Goal: Task Accomplishment & Management: Manage account settings

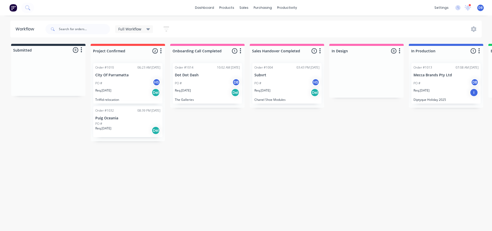
click at [334, 28] on div "Full Workflow Save new view None edit Full Workflow (Default) edit Show/Hide st…" at bounding box center [262, 28] width 437 height 15
click at [300, 58] on div "Timesheets" at bounding box center [297, 56] width 19 height 5
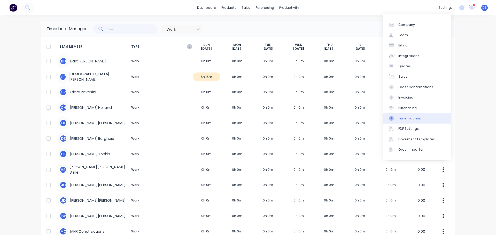
click at [413, 120] on div "Time Tracking" at bounding box center [409, 118] width 23 height 5
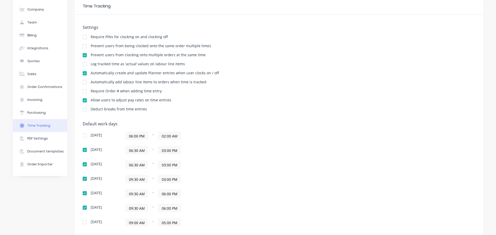
scroll to position [52, 0]
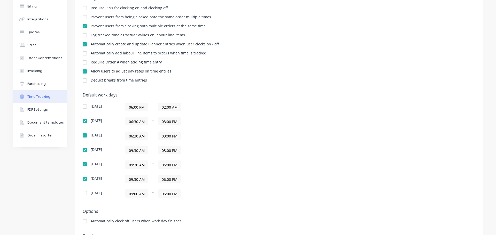
click at [259, 118] on div "[DATE] 06:30 AM - 03:00 PM" at bounding box center [173, 121] width 181 height 8
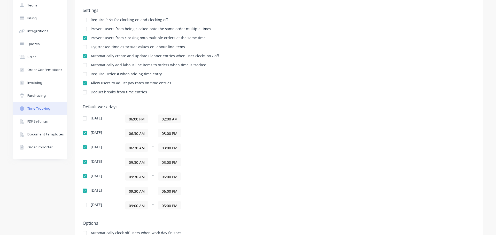
scroll to position [0, 0]
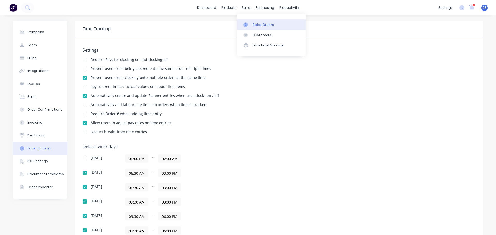
click at [251, 24] on link "Sales Orders" at bounding box center [271, 24] width 68 height 10
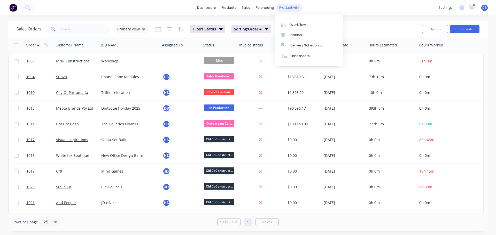
click at [286, 6] on div "productivity" at bounding box center [288, 8] width 25 height 8
click at [301, 58] on div "Timesheets" at bounding box center [299, 56] width 19 height 5
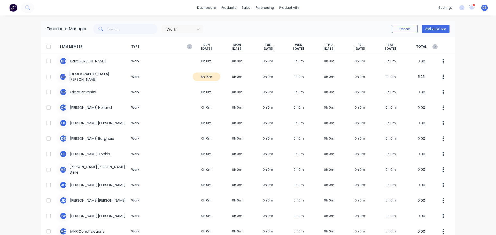
click at [298, 24] on div "Work Options Add timesheet" at bounding box center [268, 29] width 362 height 10
click at [317, 28] on div "Work Options Add timesheet" at bounding box center [268, 29] width 362 height 10
drag, startPoint x: 204, startPoint y: 34, endPoint x: 201, endPoint y: 33, distance: 3.0
click at [204, 33] on div "Work Options Add timesheet" at bounding box center [268, 29] width 362 height 10
click at [192, 30] on div "Work" at bounding box center [178, 29] width 29 height 8
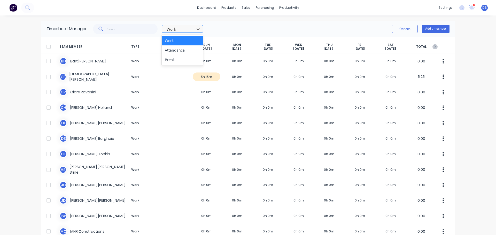
click at [192, 30] on div "Work" at bounding box center [178, 29] width 29 height 8
click at [234, 32] on div "Work Options Add timesheet" at bounding box center [268, 29] width 362 height 10
click at [188, 47] on icon "button" at bounding box center [189, 46] width 5 height 5
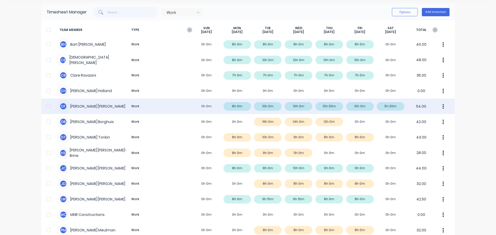
scroll to position [26, 0]
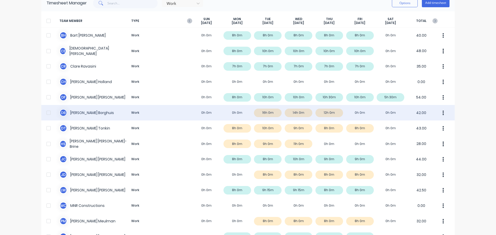
click at [356, 112] on div "[PERSON_NAME] Work 0h 0m 0h 0m 16h 0m 14h 0m 12h 0m 0h 0m 0h 0m 42.00" at bounding box center [247, 112] width 413 height 15
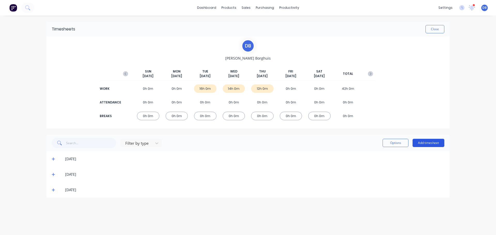
click at [431, 141] on button "Add timesheet" at bounding box center [428, 143] width 32 height 8
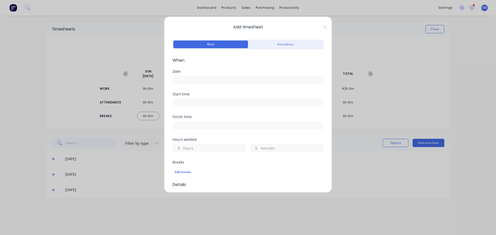
click at [201, 71] on div "Date" at bounding box center [247, 72] width 151 height 4
click at [197, 78] on input at bounding box center [248, 80] width 150 height 8
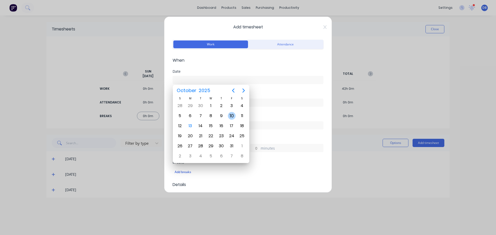
click at [229, 117] on div "10" at bounding box center [232, 116] width 8 height 8
type input "[DATE]"
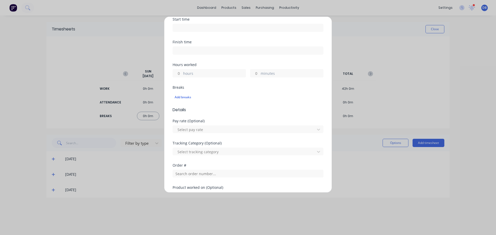
scroll to position [77, 0]
click at [183, 70] on div "hours" at bounding box center [208, 71] width 73 height 8
click at [176, 72] on input "hours" at bounding box center [177, 71] width 9 height 8
type input "14"
click at [290, 29] on label at bounding box center [247, 25] width 151 height 8
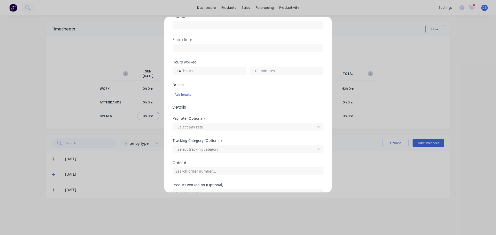
click at [290, 29] on input at bounding box center [248, 25] width 150 height 8
type input "11:13 AM"
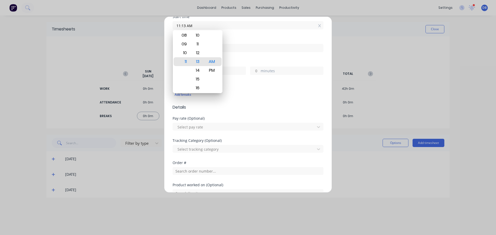
click at [276, 31] on div "Start time 11:13 AM" at bounding box center [247, 26] width 151 height 23
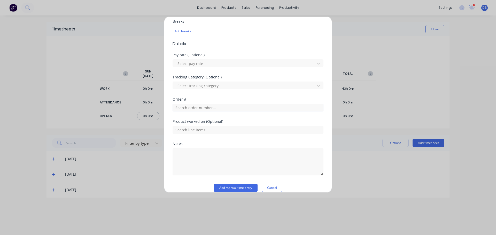
scroll to position [148, 0]
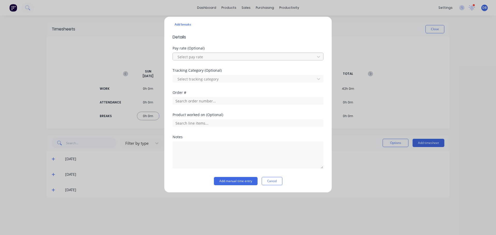
click at [244, 58] on div at bounding box center [244, 57] width 135 height 6
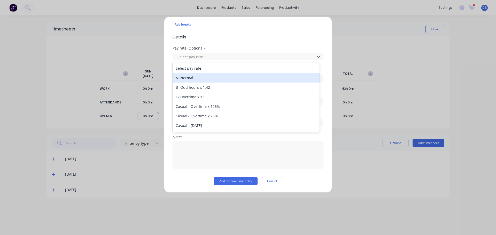
click at [228, 78] on div "A- Normal" at bounding box center [245, 78] width 147 height 10
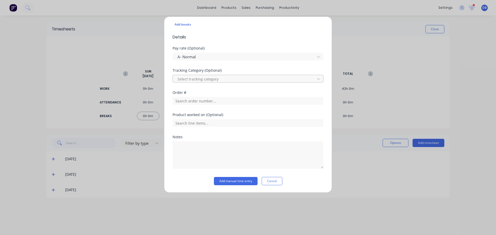
click at [229, 77] on div at bounding box center [244, 79] width 135 height 6
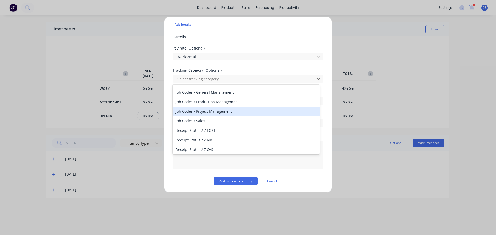
click at [236, 111] on div "Job Codes / Project Management" at bounding box center [245, 112] width 147 height 10
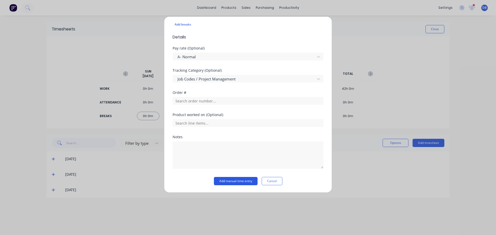
click at [238, 181] on button "Add manual time entry" at bounding box center [236, 181] width 44 height 8
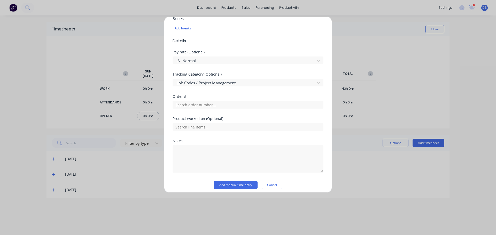
scroll to position [152, 0]
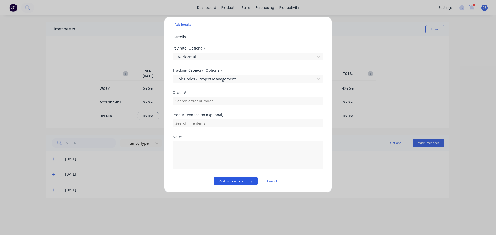
drag, startPoint x: 230, startPoint y: 182, endPoint x: 281, endPoint y: 175, distance: 51.1
click at [230, 182] on button "Add manual time entry" at bounding box center [236, 181] width 44 height 8
click at [229, 183] on button "Add manual time entry" at bounding box center [236, 181] width 44 height 8
click at [238, 184] on button "Add manual time entry" at bounding box center [236, 181] width 44 height 8
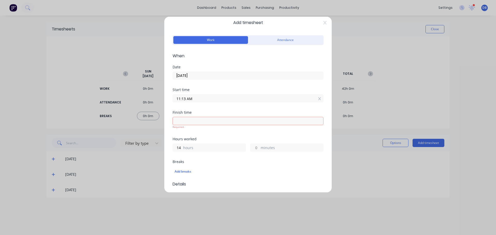
scroll to position [0, 0]
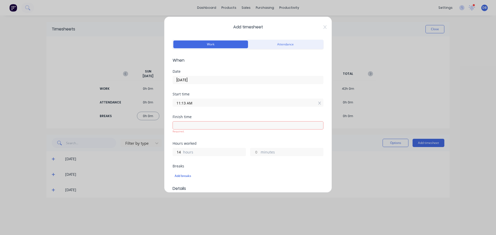
click at [224, 125] on input at bounding box center [248, 126] width 150 height 8
type input "11:13 AM"
type input "0"
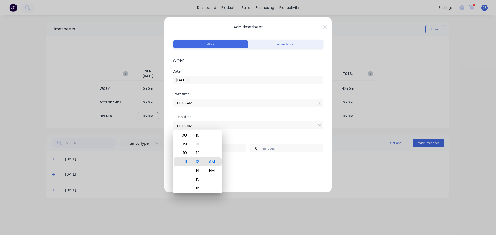
click at [240, 111] on div "Start time 11:13 AM" at bounding box center [247, 103] width 151 height 23
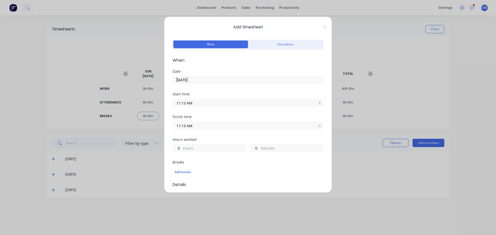
click at [197, 104] on input "11:13 AM" at bounding box center [248, 103] width 150 height 8
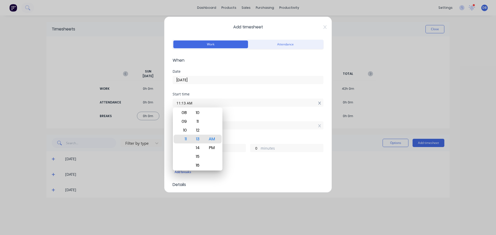
click at [318, 103] on icon at bounding box center [319, 103] width 3 height 3
type input "11:13 AM"
type input "0"
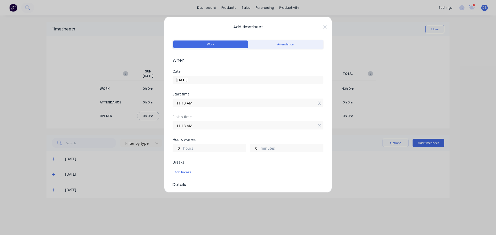
click at [318, 102] on icon at bounding box center [319, 103] width 3 height 4
click at [318, 131] on icon at bounding box center [319, 130] width 3 height 4
click at [177, 154] on input "hours" at bounding box center [177, 156] width 9 height 8
type input "1"
type input "12"
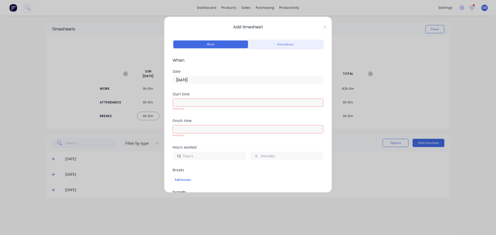
click at [315, 162] on form "Work Attendance When Date [DATE] Start time Required. Finish time Required. Hou…" at bounding box center [247, 189] width 151 height 302
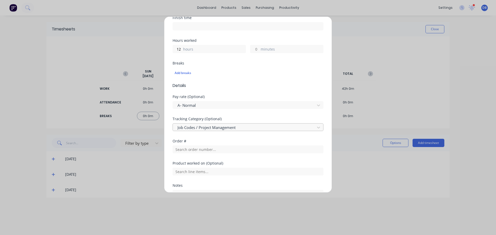
scroll to position [148, 0]
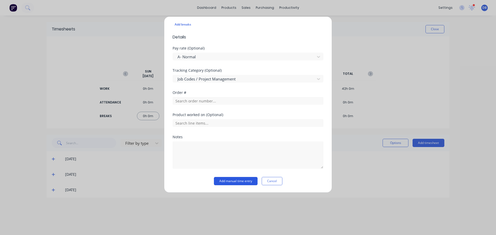
click at [241, 182] on button "Add manual time entry" at bounding box center [236, 181] width 44 height 8
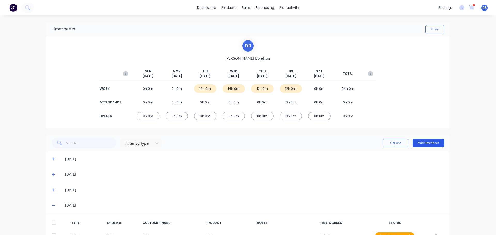
click at [432, 141] on button "Add timesheet" at bounding box center [428, 143] width 32 height 8
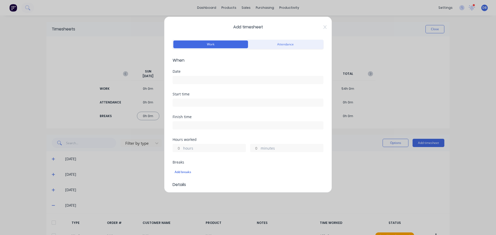
click at [202, 79] on input at bounding box center [248, 80] width 150 height 8
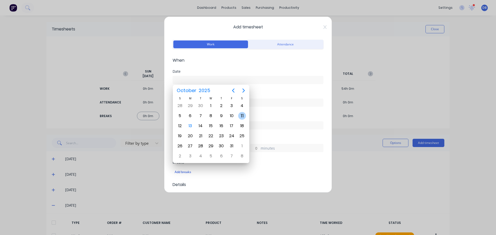
click at [240, 113] on div "11" at bounding box center [242, 116] width 8 height 8
type input "[DATE]"
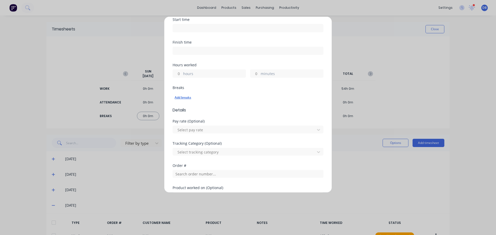
scroll to position [77, 0]
click at [182, 69] on div "hours" at bounding box center [208, 71] width 73 height 8
click at [178, 70] on input "hours" at bounding box center [177, 71] width 9 height 8
type input "6"
click at [322, 38] on div "Add timesheet Work Attendance When Date [DATE] Start time Finish time Hours wor…" at bounding box center [248, 105] width 168 height 176
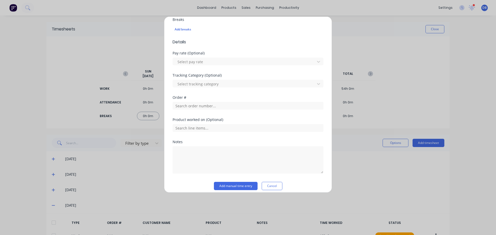
scroll to position [148, 0]
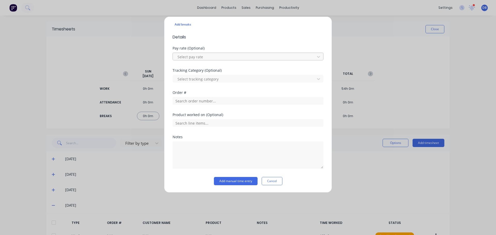
click at [220, 60] on div at bounding box center [244, 57] width 135 height 6
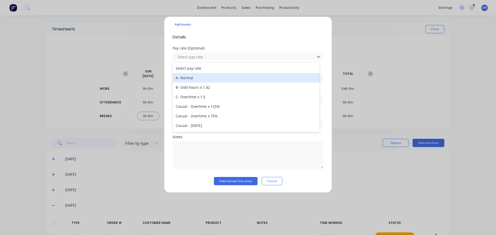
click at [219, 77] on div "A- Normal" at bounding box center [245, 78] width 147 height 10
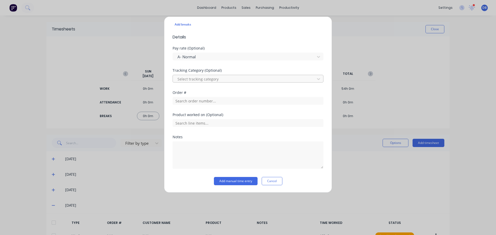
click at [219, 80] on div at bounding box center [244, 79] width 135 height 6
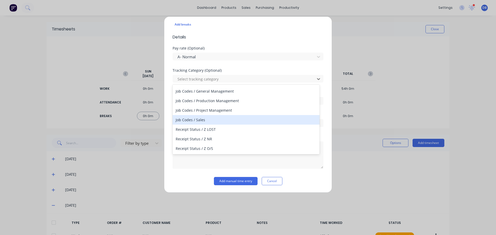
scroll to position [78, 0]
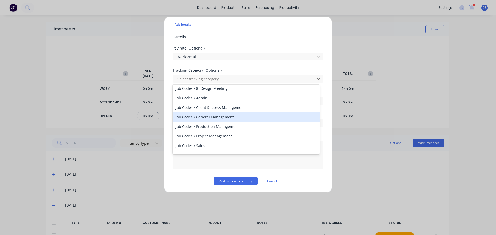
drag, startPoint x: 232, startPoint y: 118, endPoint x: 219, endPoint y: 130, distance: 17.2
click at [232, 118] on div "Job Codes / General Management" at bounding box center [245, 117] width 147 height 10
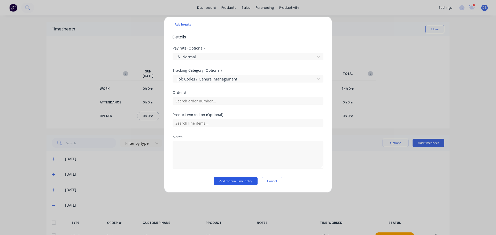
click at [244, 179] on button "Add manual time entry" at bounding box center [236, 181] width 44 height 8
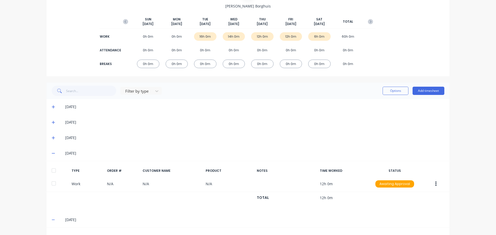
scroll to position [102, 0]
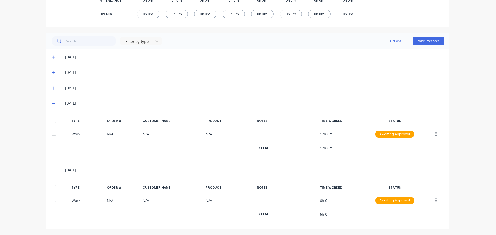
click at [52, 171] on icon at bounding box center [53, 170] width 3 height 4
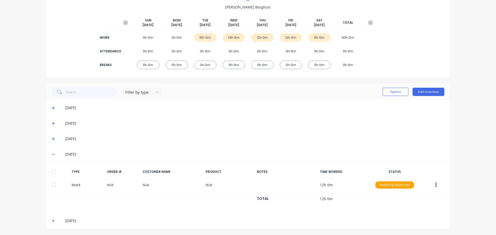
drag, startPoint x: 51, startPoint y: 152, endPoint x: 51, endPoint y: 157, distance: 4.7
click at [52, 152] on span at bounding box center [54, 154] width 5 height 5
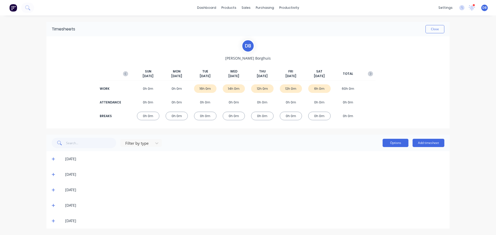
click at [396, 146] on button "Options" at bounding box center [395, 143] width 26 height 8
click at [54, 161] on span at bounding box center [54, 158] width 5 height 5
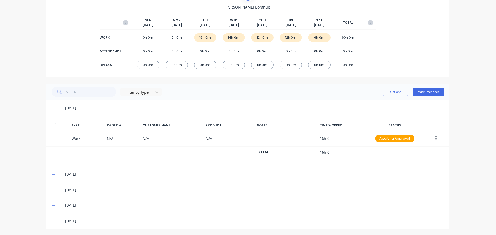
click at [53, 174] on icon at bounding box center [53, 175] width 3 height 4
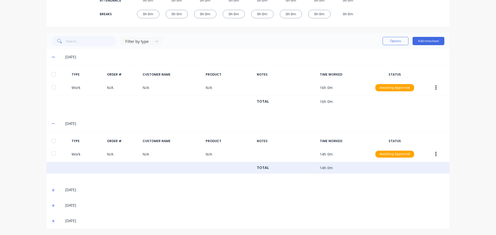
drag, startPoint x: 50, startPoint y: 190, endPoint x: 77, endPoint y: 166, distance: 36.6
click at [52, 190] on icon at bounding box center [53, 190] width 3 height 4
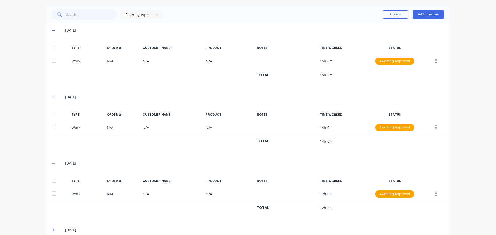
scroll to position [153, 0]
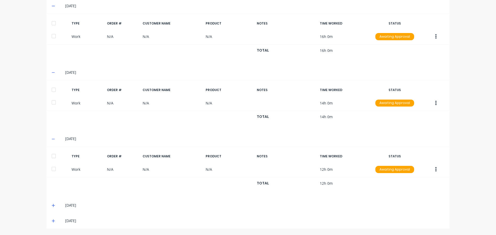
click at [52, 206] on icon at bounding box center [53, 206] width 3 height 4
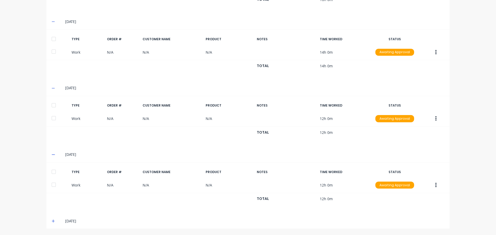
drag, startPoint x: 52, startPoint y: 224, endPoint x: 66, endPoint y: 210, distance: 19.5
click at [52, 224] on span at bounding box center [54, 220] width 5 height 5
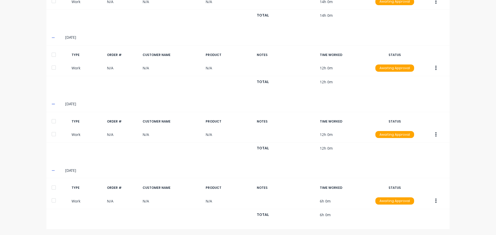
scroll to position [255, 0]
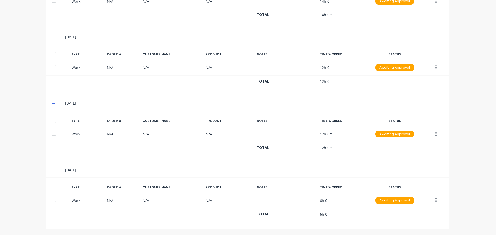
drag, startPoint x: 52, startPoint y: 200, endPoint x: 60, endPoint y: 192, distance: 11.9
click at [52, 201] on div at bounding box center [54, 200] width 10 height 10
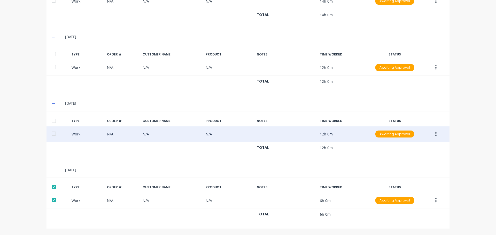
click at [52, 135] on div at bounding box center [54, 134] width 10 height 10
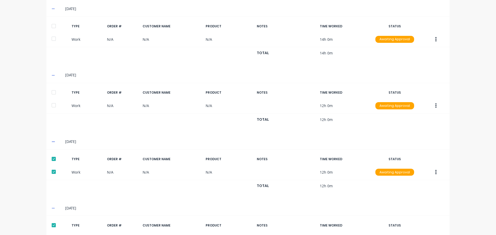
scroll to position [178, 0]
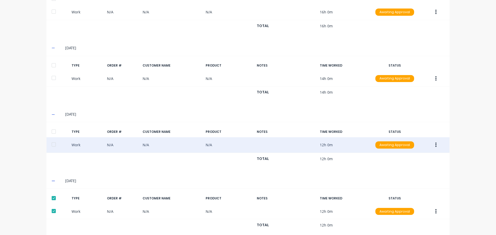
click at [52, 142] on div at bounding box center [54, 144] width 10 height 10
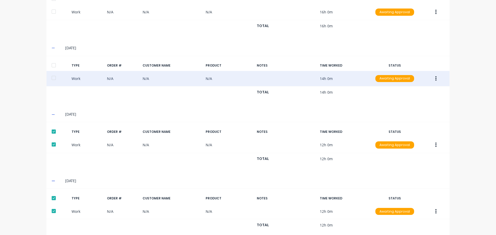
click at [53, 78] on div at bounding box center [54, 78] width 10 height 10
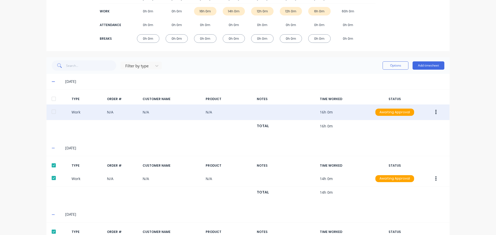
scroll to position [74, 0]
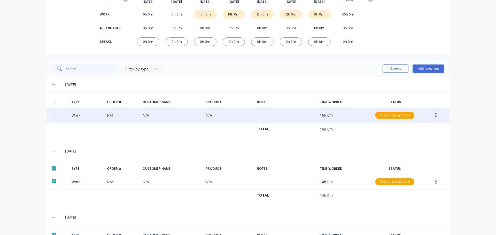
click at [53, 116] on div at bounding box center [54, 115] width 10 height 10
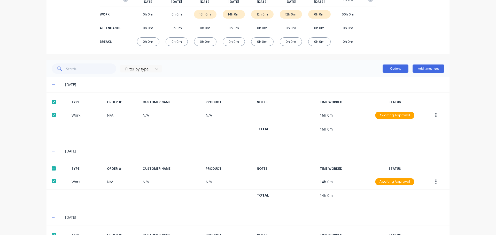
click at [392, 66] on button "Options" at bounding box center [395, 69] width 26 height 8
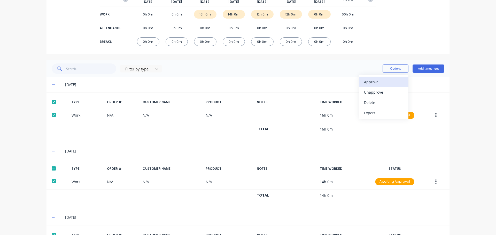
click at [381, 81] on div "Approve" at bounding box center [384, 81] width 40 height 7
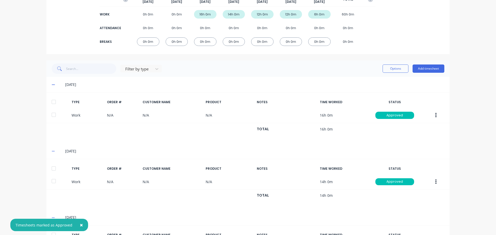
click at [461, 123] on div "× Timesheets marked as Approved dashboard products sales purchasing productivit…" at bounding box center [248, 117] width 496 height 235
click at [52, 85] on icon at bounding box center [53, 85] width 3 height 4
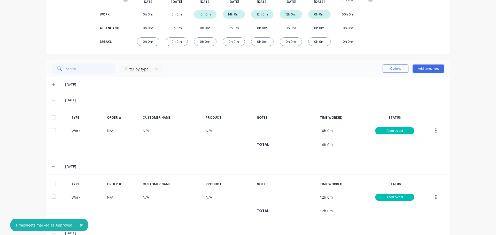
click at [52, 99] on icon at bounding box center [53, 100] width 3 height 4
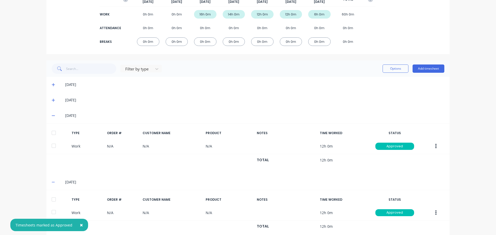
click at [52, 102] on span at bounding box center [54, 100] width 5 height 5
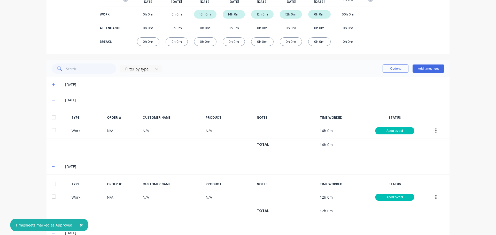
click at [52, 98] on span at bounding box center [54, 100] width 5 height 5
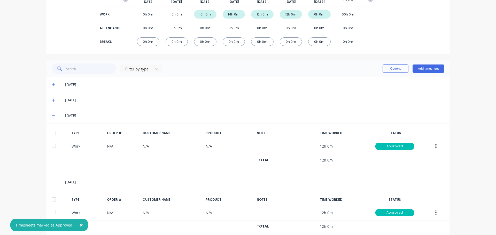
click at [52, 102] on span at bounding box center [54, 100] width 5 height 5
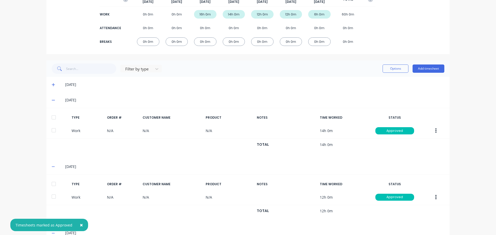
click at [52, 100] on icon at bounding box center [53, 100] width 3 height 1
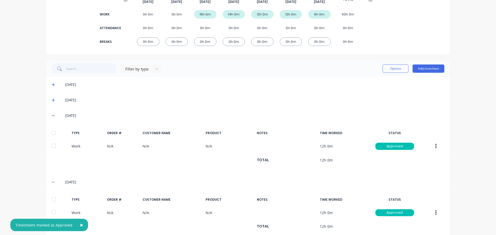
click at [52, 116] on icon at bounding box center [53, 116] width 3 height 4
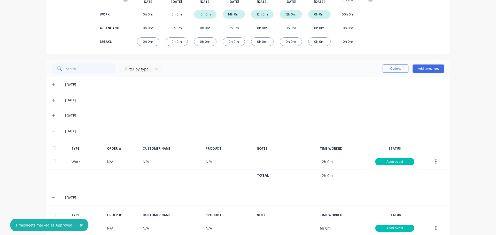
click at [52, 132] on icon at bounding box center [53, 131] width 3 height 4
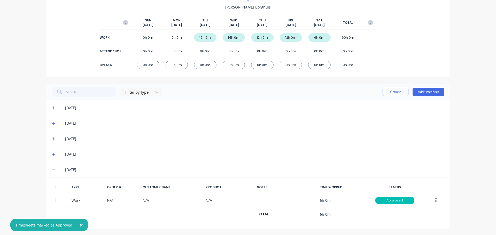
click at [52, 170] on icon at bounding box center [53, 170] width 3 height 4
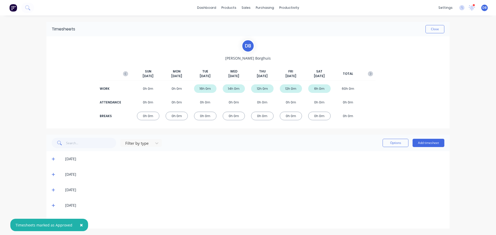
click at [370, 75] on icon "button" at bounding box center [371, 74] width 2 height 3
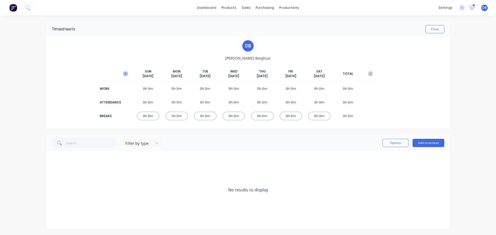
click at [124, 75] on icon "button" at bounding box center [125, 73] width 5 height 5
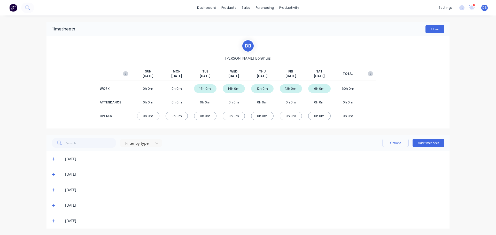
click at [443, 32] on button "Close" at bounding box center [434, 29] width 19 height 8
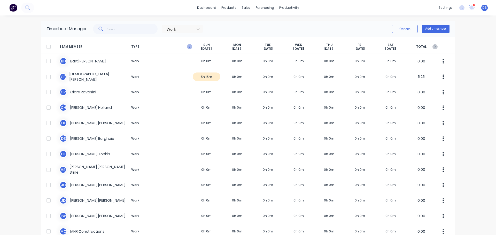
click at [188, 46] on icon "button" at bounding box center [189, 46] width 2 height 3
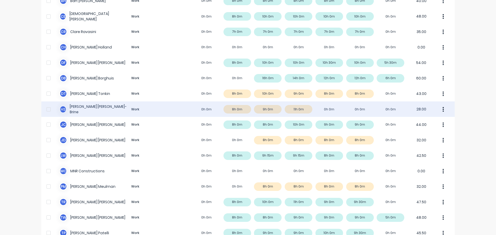
scroll to position [52, 0]
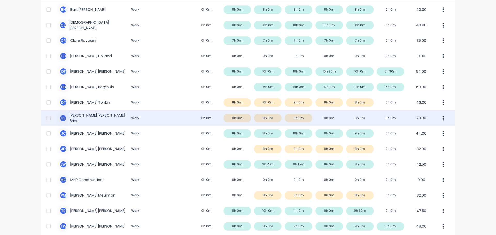
click at [328, 117] on div "H S [PERSON_NAME]-Brine Work 0h 0m 8h 0m 9h 0m 11h 0m 0h 0m 0h 0m 0h 0m 28.00" at bounding box center [247, 117] width 413 height 15
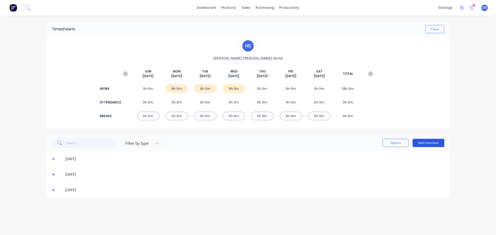
drag, startPoint x: 424, startPoint y: 140, endPoint x: 427, endPoint y: 140, distance: 3.6
click at [427, 140] on button "Add timesheet" at bounding box center [428, 143] width 32 height 8
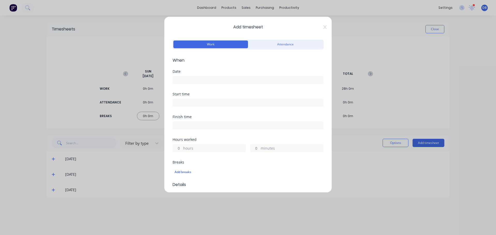
click at [192, 75] on div at bounding box center [247, 80] width 151 height 10
click at [190, 81] on input at bounding box center [248, 80] width 150 height 8
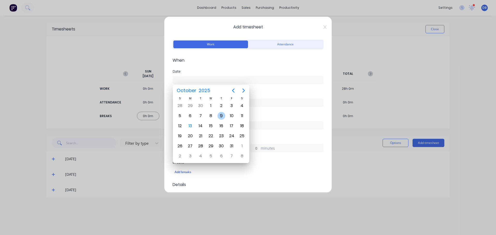
click at [222, 117] on div "9" at bounding box center [221, 116] width 8 height 8
type input "[DATE]"
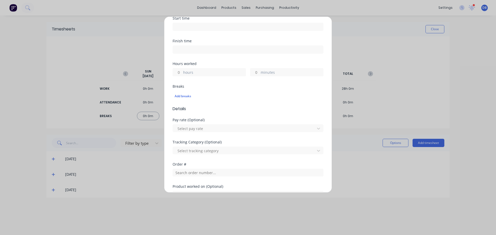
scroll to position [77, 0]
click at [176, 71] on input "hours" at bounding box center [177, 71] width 9 height 8
type input "8"
click at [316, 51] on input at bounding box center [248, 48] width 150 height 8
type input "11:15 AM"
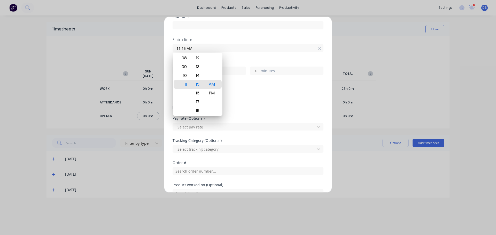
click at [307, 51] on input "11:15 AM" at bounding box center [248, 48] width 150 height 8
click at [279, 42] on div "Finish time 11:15 AM" at bounding box center [247, 45] width 151 height 14
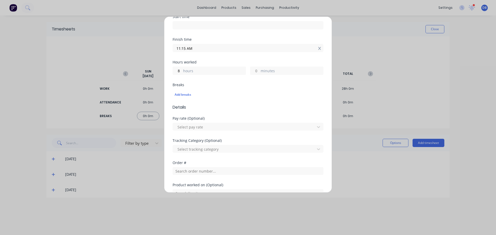
click at [318, 49] on icon at bounding box center [319, 48] width 3 height 3
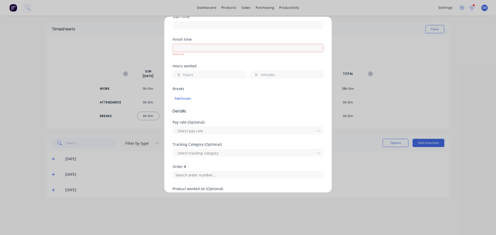
click at [180, 76] on input "hours" at bounding box center [177, 75] width 9 height 8
type input "8"
click at [318, 103] on div "Breaks Add breaks" at bounding box center [247, 97] width 151 height 21
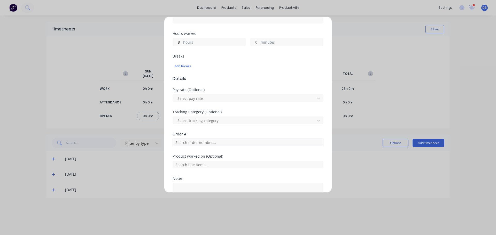
scroll to position [148, 0]
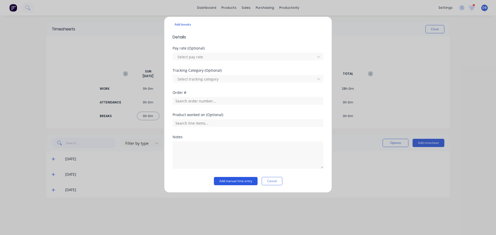
click at [240, 183] on button "Add manual time entry" at bounding box center [236, 181] width 44 height 8
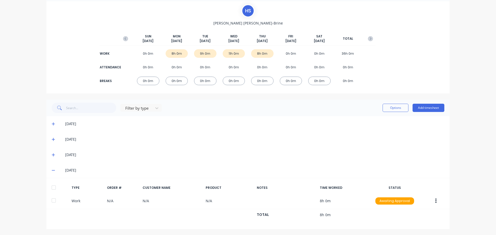
scroll to position [36, 0]
click at [419, 106] on button "Add timesheet" at bounding box center [428, 107] width 32 height 8
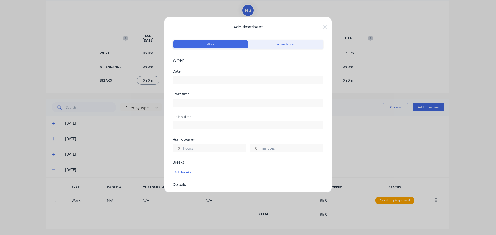
click at [227, 79] on input at bounding box center [248, 80] width 150 height 8
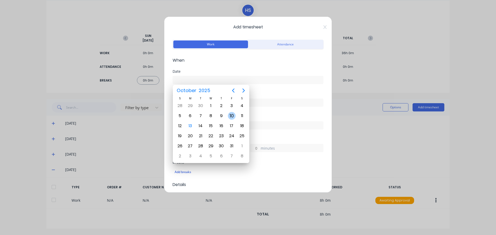
click at [231, 119] on div "10" at bounding box center [232, 116] width 8 height 8
type input "[DATE]"
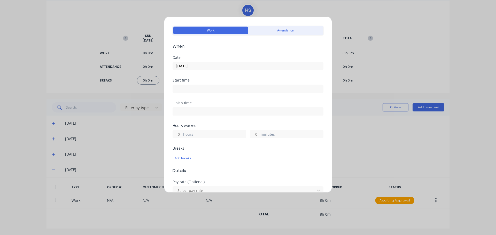
scroll to position [26, 0]
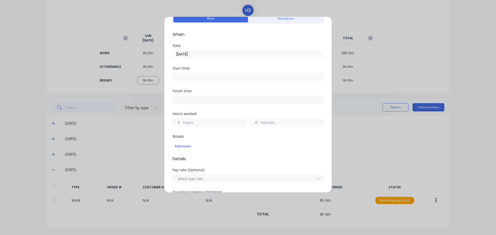
click at [178, 123] on input "hours" at bounding box center [177, 122] width 9 height 8
type input "8"
click at [325, 137] on div "Add timesheet Work Attendance When Date [DATE] Start time Finish time Hours wor…" at bounding box center [248, 105] width 168 height 176
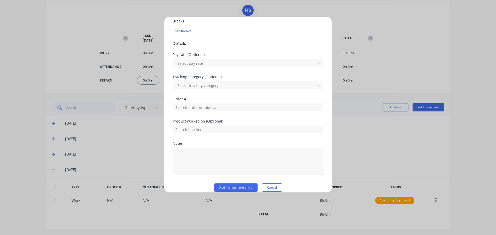
scroll to position [148, 0]
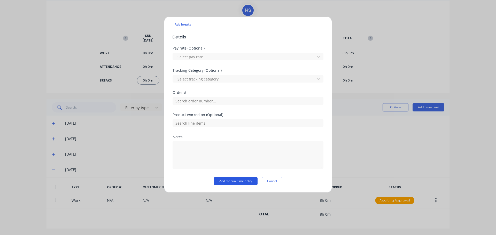
click at [235, 180] on button "Add manual time entry" at bounding box center [236, 181] width 44 height 8
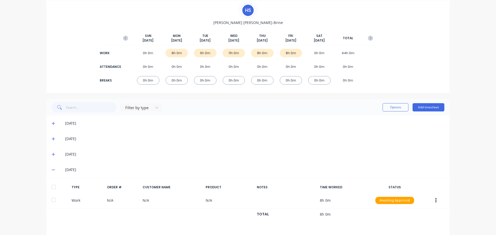
click at [52, 154] on icon at bounding box center [53, 155] width 3 height 4
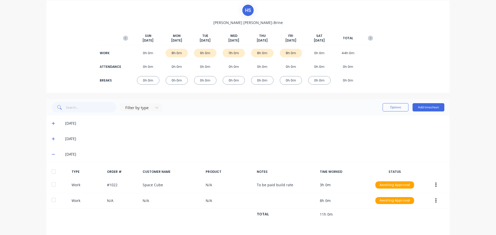
click at [52, 140] on icon at bounding box center [53, 139] width 3 height 4
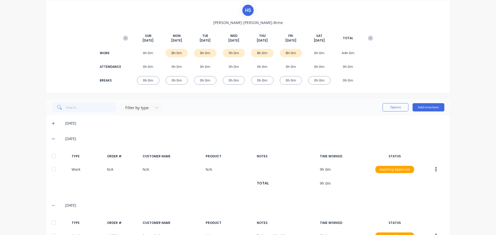
click at [52, 125] on span at bounding box center [54, 123] width 5 height 5
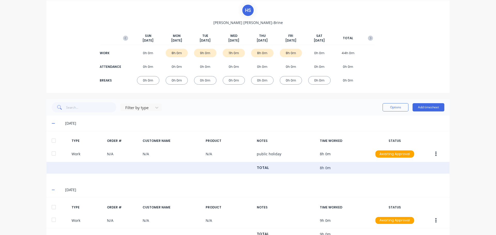
scroll to position [87, 0]
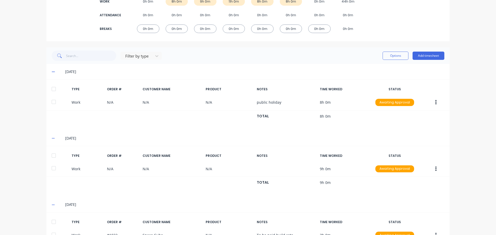
click at [51, 90] on div at bounding box center [54, 89] width 10 height 10
click at [51, 155] on div at bounding box center [54, 155] width 10 height 10
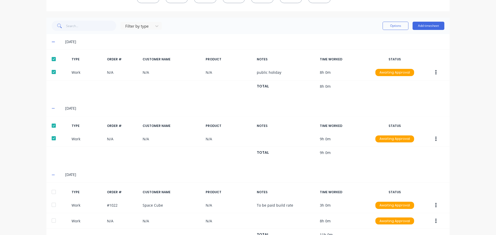
scroll to position [165, 0]
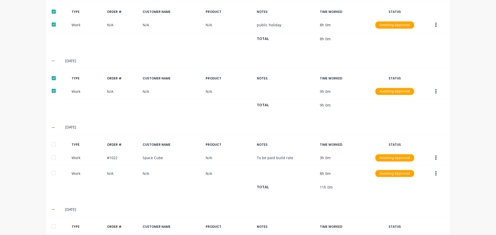
click at [52, 146] on div at bounding box center [54, 144] width 10 height 10
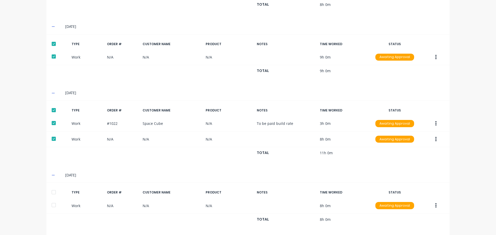
scroll to position [242, 0]
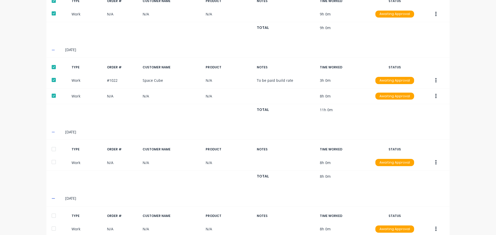
click at [51, 149] on div at bounding box center [54, 149] width 10 height 10
click at [53, 215] on div at bounding box center [54, 216] width 10 height 10
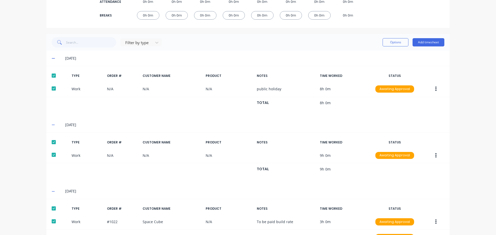
scroll to position [64, 0]
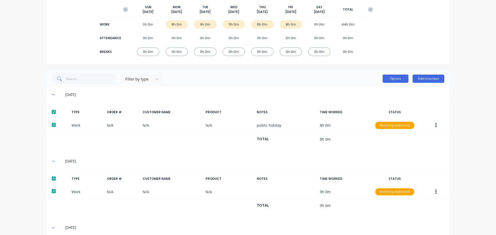
click at [403, 77] on button "Options" at bounding box center [395, 79] width 26 height 8
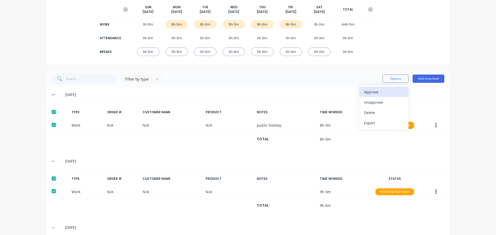
click at [373, 91] on div "Approve" at bounding box center [384, 91] width 40 height 7
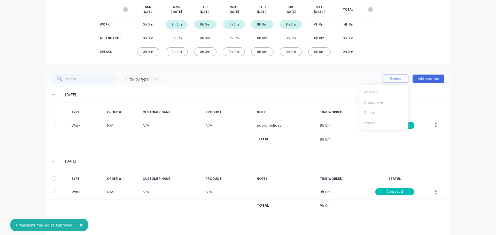
click at [52, 93] on icon at bounding box center [53, 95] width 3 height 4
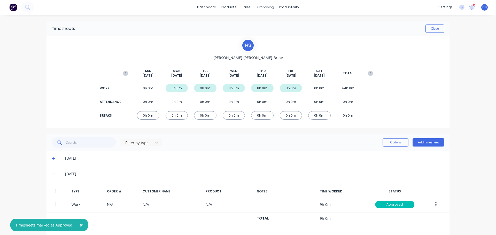
scroll to position [0, 0]
click at [434, 28] on button "Close" at bounding box center [434, 29] width 19 height 8
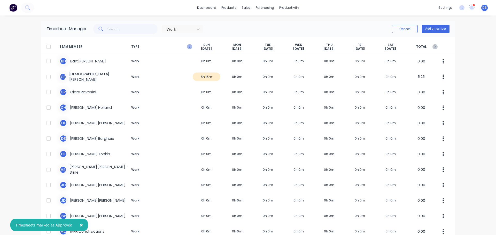
click at [188, 47] on icon "button" at bounding box center [189, 46] width 2 height 3
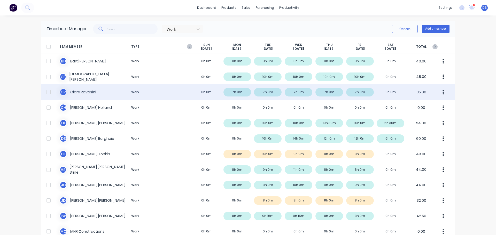
scroll to position [77, 0]
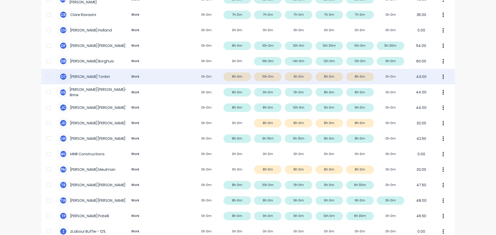
click at [405, 78] on div "D T [PERSON_NAME] Work 0h 0m 8h 0m 10h 0m 9h 0m 8h 0m 8h 0m 0h 0m 43.00" at bounding box center [247, 76] width 413 height 15
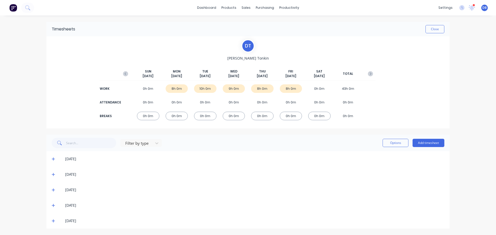
click at [51, 205] on div "[DATE]" at bounding box center [247, 205] width 403 height 15
click at [53, 158] on icon at bounding box center [53, 159] width 3 height 4
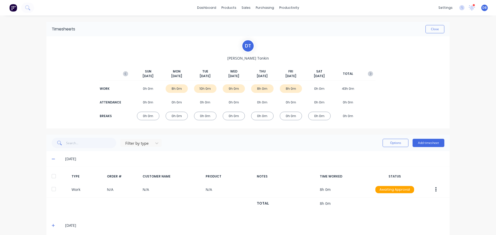
scroll to position [51, 0]
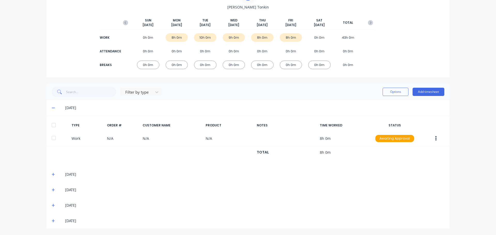
click at [52, 176] on icon at bounding box center [53, 175] width 3 height 4
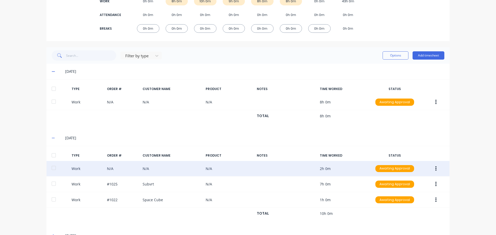
scroll to position [133, 0]
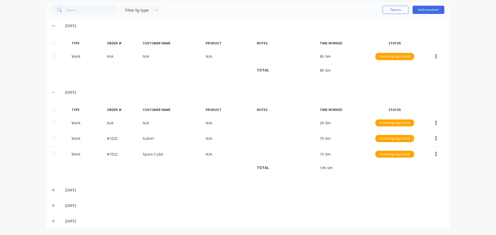
click at [52, 110] on div at bounding box center [54, 110] width 10 height 10
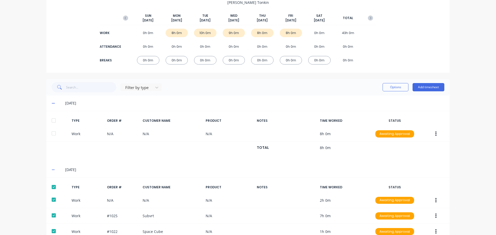
click at [52, 120] on div at bounding box center [54, 120] width 10 height 10
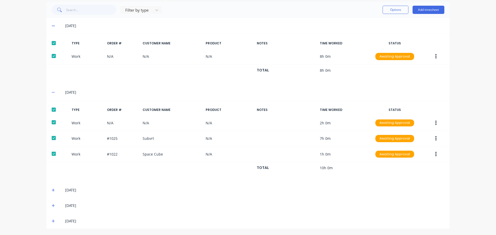
click at [53, 193] on div "[DATE]" at bounding box center [247, 189] width 403 height 15
click at [53, 190] on icon at bounding box center [53, 190] width 3 height 4
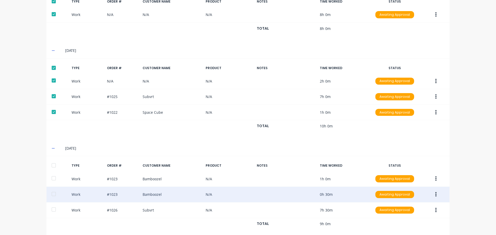
scroll to position [216, 0]
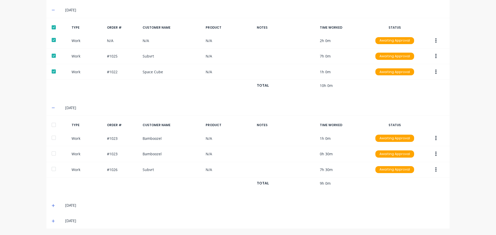
click at [50, 127] on div at bounding box center [54, 125] width 10 height 10
click at [52, 206] on icon at bounding box center [53, 206] width 3 height 4
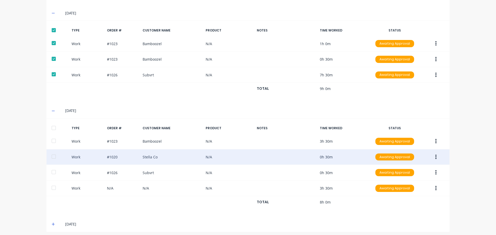
scroll to position [314, 0]
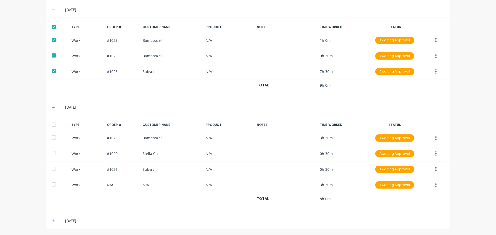
click at [53, 123] on div at bounding box center [54, 124] width 10 height 10
click at [52, 222] on icon at bounding box center [53, 220] width 3 height 3
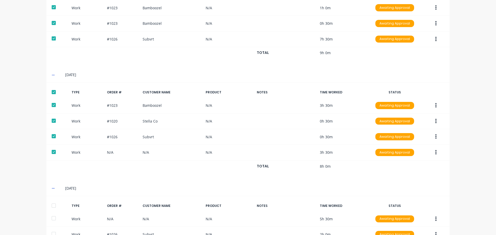
scroll to position [396, 0]
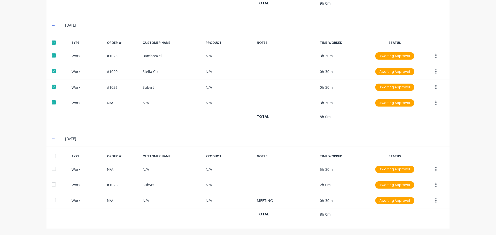
click at [52, 157] on div at bounding box center [54, 156] width 10 height 10
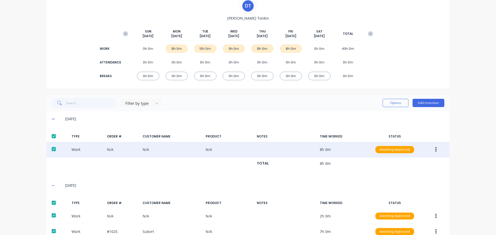
scroll to position [77, 0]
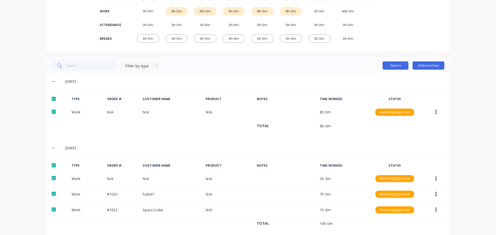
click at [389, 63] on button "Options" at bounding box center [395, 65] width 26 height 8
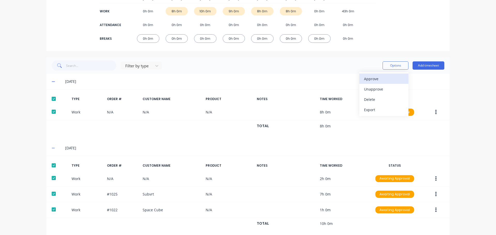
click at [381, 80] on div "Approve" at bounding box center [384, 78] width 40 height 7
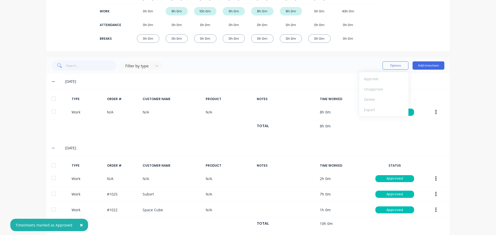
click at [459, 94] on div "× Timesheets marked as Approved dashboard products sales purchasing productivit…" at bounding box center [248, 117] width 496 height 235
click at [52, 82] on icon at bounding box center [53, 82] width 3 height 1
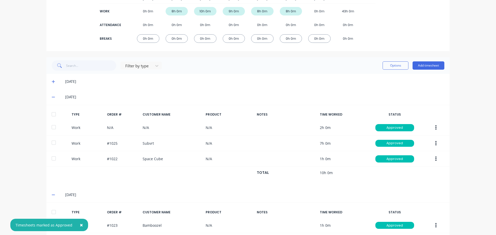
click at [52, 97] on icon at bounding box center [53, 97] width 3 height 1
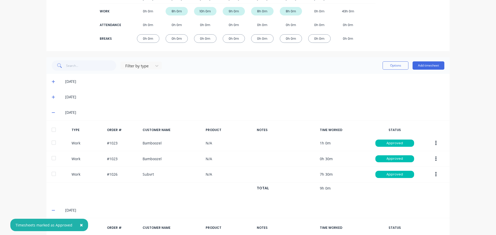
click at [52, 113] on icon at bounding box center [53, 113] width 3 height 1
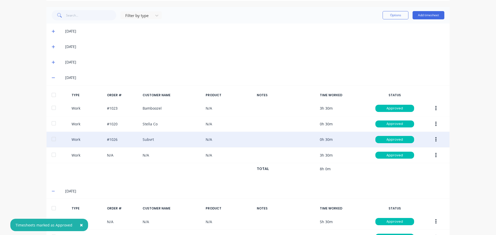
scroll to position [129, 0]
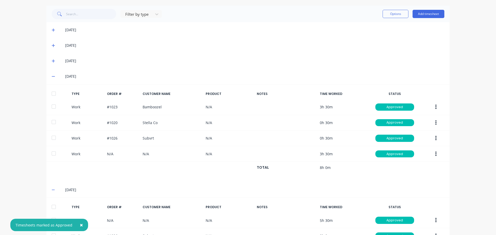
click at [49, 192] on div "[DATE]" at bounding box center [247, 189] width 403 height 15
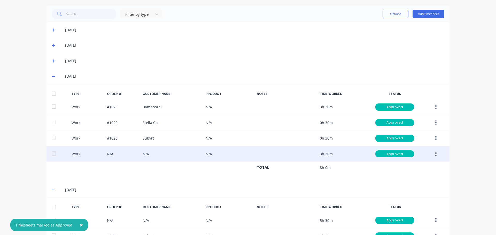
click at [52, 189] on icon at bounding box center [53, 190] width 3 height 4
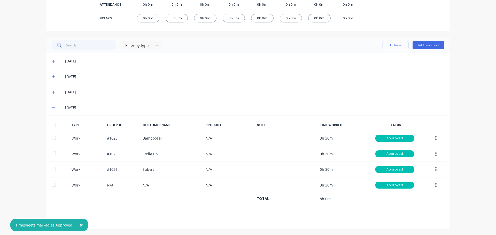
click at [52, 108] on icon at bounding box center [53, 108] width 3 height 1
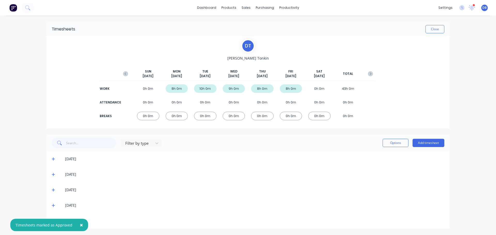
click at [53, 71] on div "D T [PERSON_NAME] [DATE] [DATE] [DATE] [DATE] [DATE] [DATE] [DATE] TOTAL WORK 0…" at bounding box center [247, 82] width 403 height 92
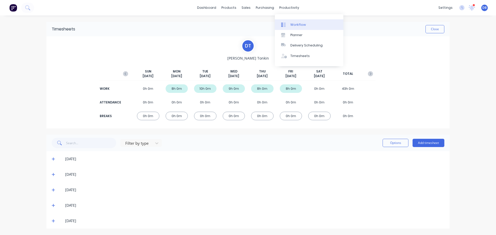
click at [295, 22] on div "Workflow" at bounding box center [297, 24] width 15 height 5
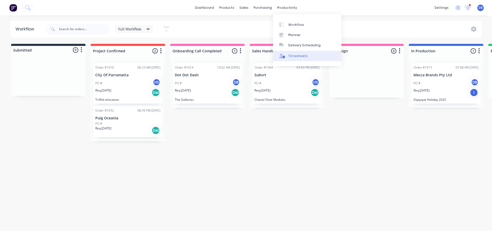
click at [289, 54] on div "Timesheets" at bounding box center [297, 56] width 19 height 5
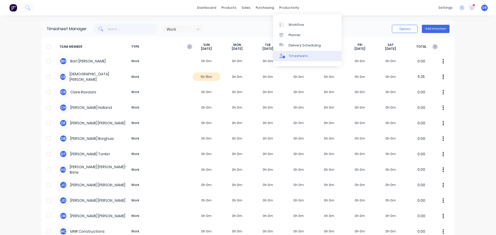
click at [294, 59] on link "Timesheets" at bounding box center [307, 56] width 68 height 10
click at [187, 46] on g "button" at bounding box center [189, 46] width 5 height 5
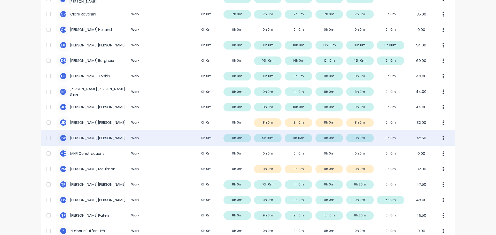
scroll to position [103, 0]
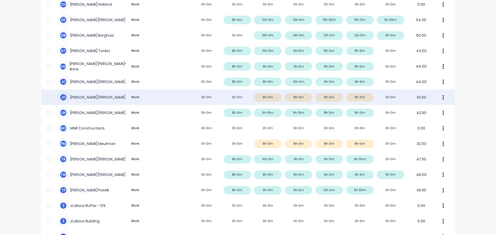
click at [94, 99] on div "[PERSON_NAME] [PERSON_NAME] Work 0h 0m 0h 0m 8h 0m 8h 0m 8h 0m 8h 0m 0h 0m 32.00" at bounding box center [247, 97] width 413 height 15
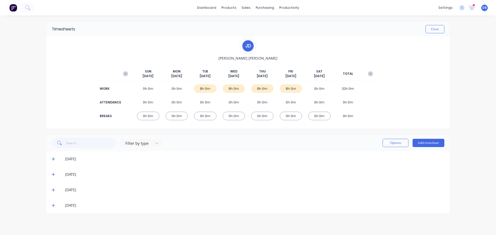
click at [52, 158] on icon at bounding box center [53, 159] width 3 height 4
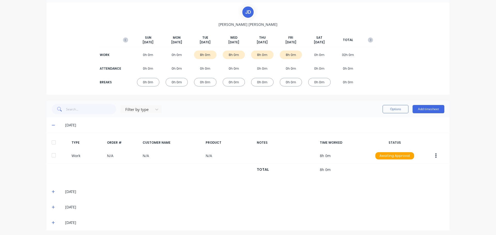
scroll to position [36, 0]
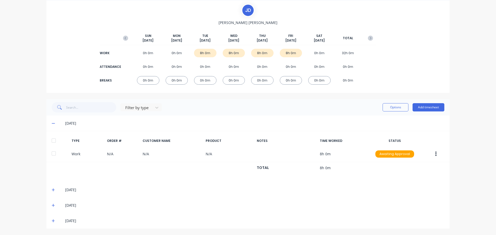
click at [52, 193] on span at bounding box center [54, 189] width 5 height 5
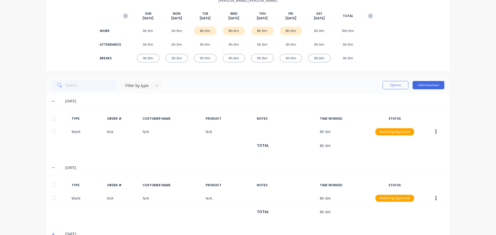
scroll to position [86, 0]
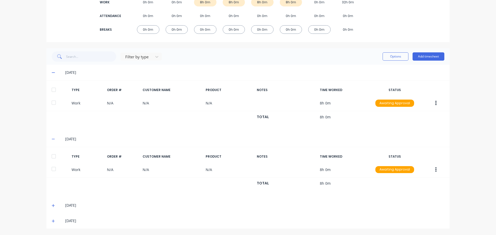
click at [52, 207] on icon at bounding box center [53, 205] width 3 height 3
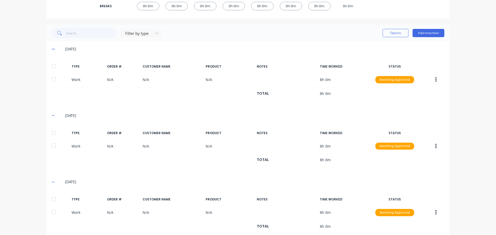
scroll to position [138, 0]
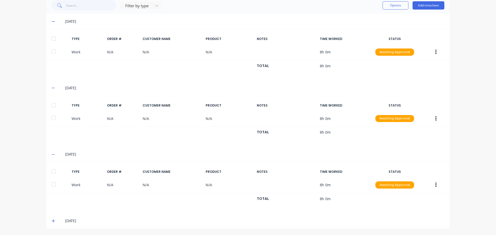
click at [52, 222] on icon at bounding box center [53, 221] width 3 height 4
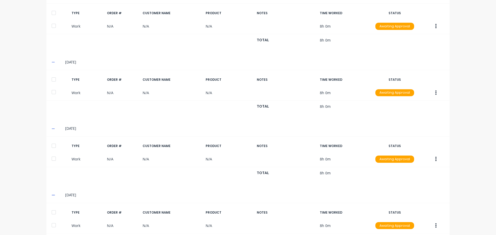
scroll to position [188, 0]
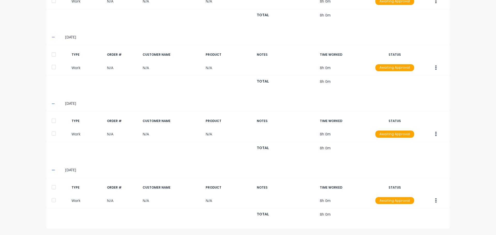
click at [50, 188] on div at bounding box center [54, 187] width 10 height 10
click at [53, 120] on div at bounding box center [54, 121] width 10 height 10
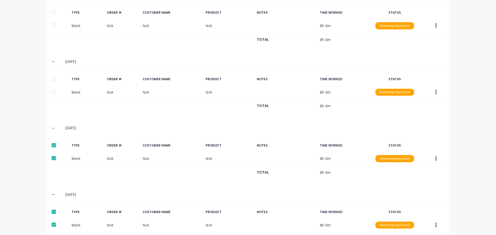
scroll to position [137, 0]
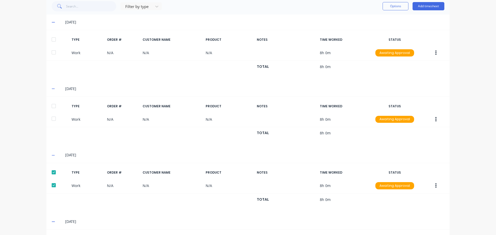
click at [52, 106] on div at bounding box center [54, 106] width 10 height 10
click at [52, 41] on div at bounding box center [54, 39] width 10 height 10
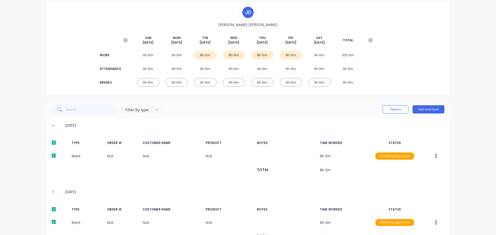
scroll to position [0, 0]
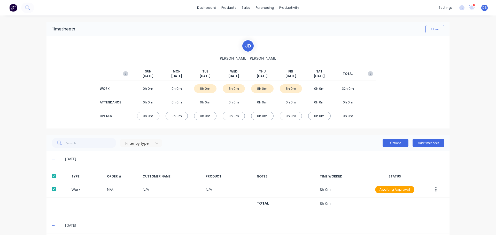
click at [390, 144] on button "Options" at bounding box center [395, 143] width 26 height 8
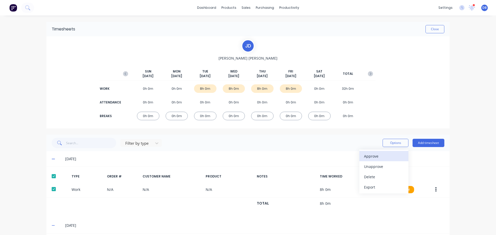
click at [384, 157] on div "Approve" at bounding box center [384, 156] width 40 height 7
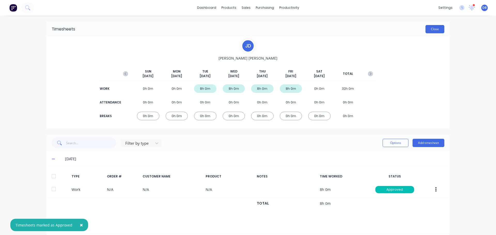
click at [433, 30] on button "Close" at bounding box center [434, 29] width 19 height 8
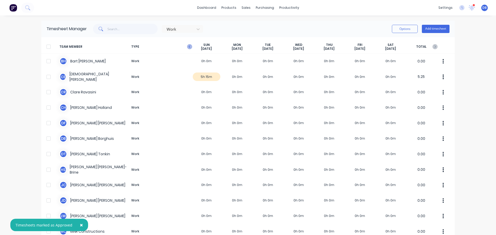
click at [188, 47] on icon "button" at bounding box center [189, 46] width 5 height 5
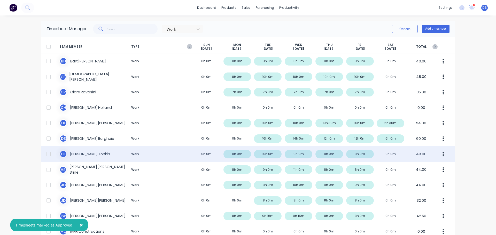
scroll to position [103, 0]
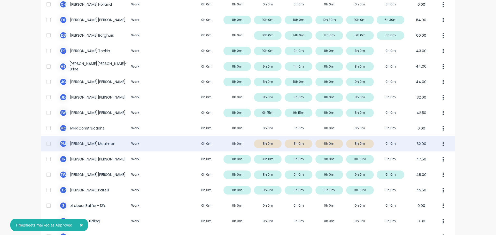
click at [175, 144] on div "P M [PERSON_NAME] Work 0h 0m 0h 0m 8h 0m 8h 0m 8h 0m 8h 0m 0h 0m 32.00" at bounding box center [247, 143] width 413 height 15
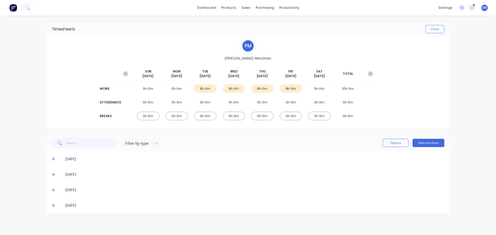
click at [52, 158] on icon at bounding box center [53, 159] width 3 height 4
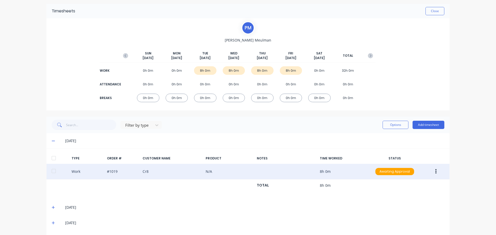
scroll to position [36, 0]
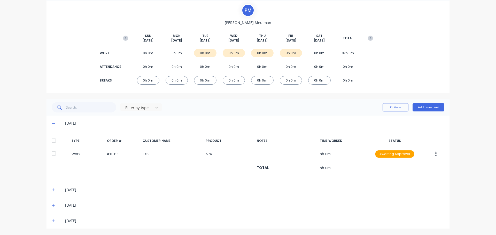
click at [57, 141] on div at bounding box center [54, 140] width 10 height 10
click at [52, 190] on icon at bounding box center [53, 190] width 3 height 4
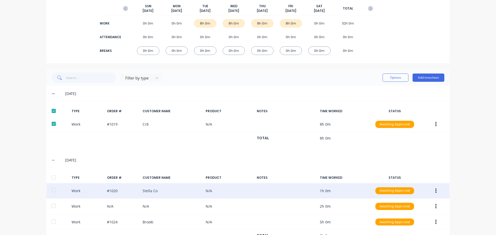
scroll to position [118, 0]
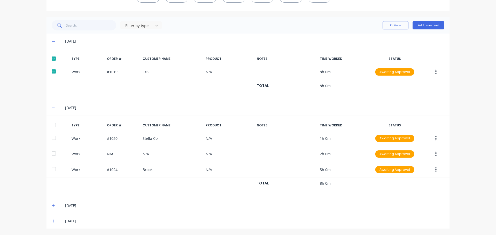
click at [52, 126] on div at bounding box center [54, 125] width 10 height 10
drag, startPoint x: 49, startPoint y: 206, endPoint x: 52, endPoint y: 205, distance: 3.1
click at [50, 206] on div "[DATE]" at bounding box center [247, 205] width 403 height 15
click at [52, 206] on icon at bounding box center [53, 205] width 3 height 3
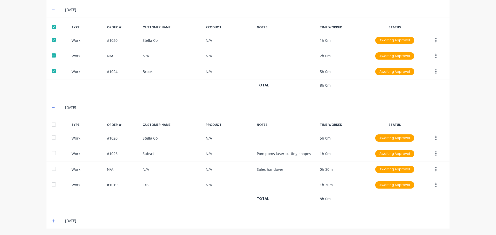
click at [53, 127] on div at bounding box center [54, 124] width 10 height 10
click at [53, 222] on span at bounding box center [54, 220] width 5 height 5
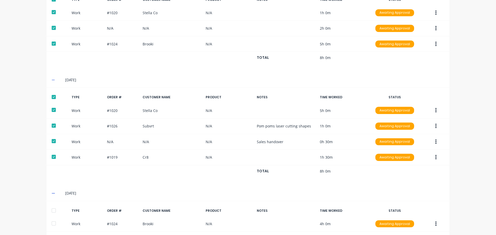
scroll to position [314, 0]
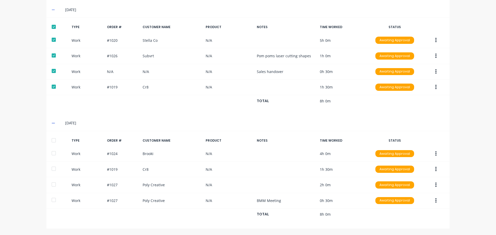
click at [54, 143] on div at bounding box center [54, 140] width 10 height 10
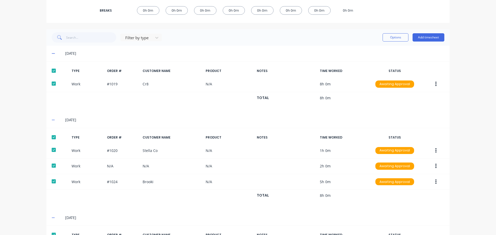
scroll to position [55, 0]
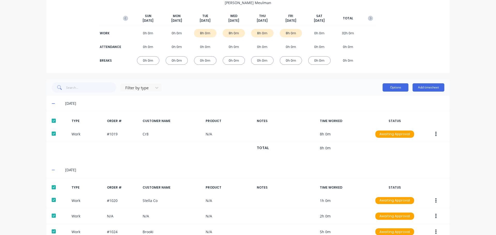
click at [399, 87] on button "Options" at bounding box center [395, 87] width 26 height 8
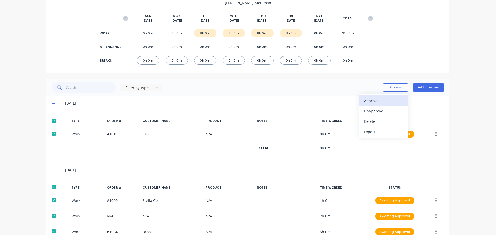
click at [395, 101] on div "Approve" at bounding box center [384, 100] width 40 height 7
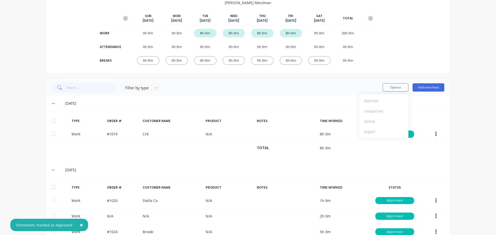
click at [468, 132] on div "× Timesheets marked as Approved dashboard products sales purchasing productivit…" at bounding box center [248, 117] width 496 height 235
click at [54, 102] on span at bounding box center [54, 103] width 5 height 5
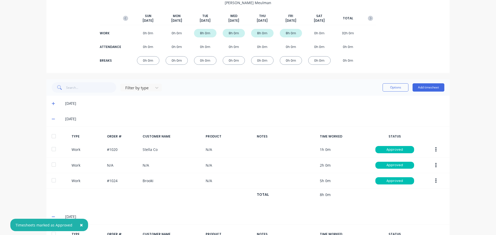
click at [50, 116] on div "[DATE]" at bounding box center [247, 118] width 403 height 15
click at [52, 119] on icon at bounding box center [53, 119] width 3 height 1
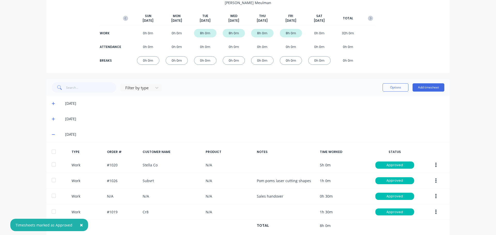
drag, startPoint x: 51, startPoint y: 134, endPoint x: 50, endPoint y: 137, distance: 2.9
click at [52, 134] on icon at bounding box center [53, 135] width 3 height 4
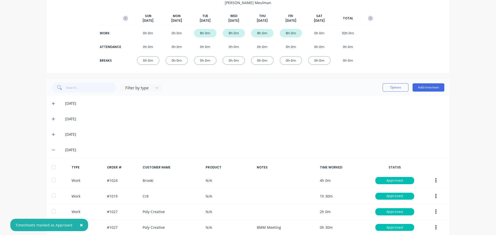
click at [52, 150] on icon at bounding box center [53, 150] width 3 height 4
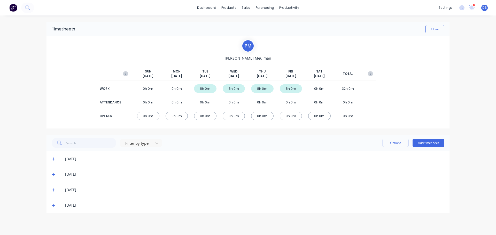
click at [36, 73] on div "dashboard products sales purchasing productivity dashboard products Product Cat…" at bounding box center [248, 117] width 496 height 235
